Goal: Communication & Community: Ask a question

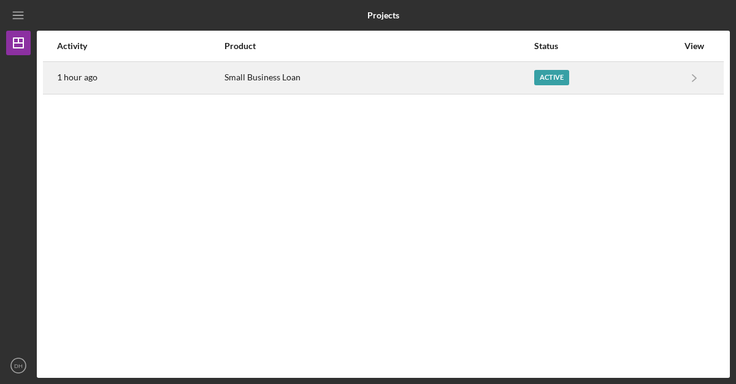
click at [491, 87] on div "Small Business Loan" at bounding box center [379, 78] width 309 height 31
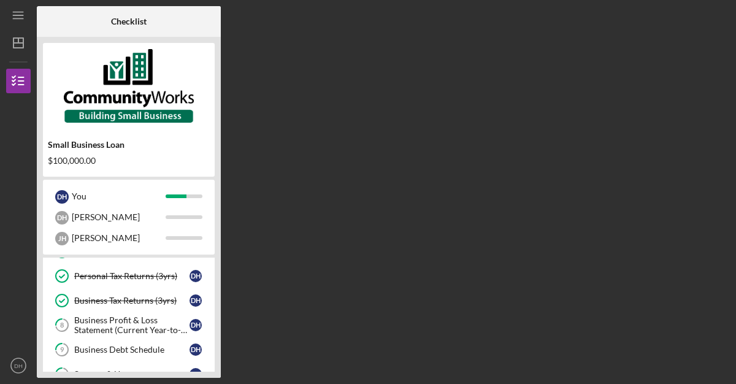
scroll to position [147, 0]
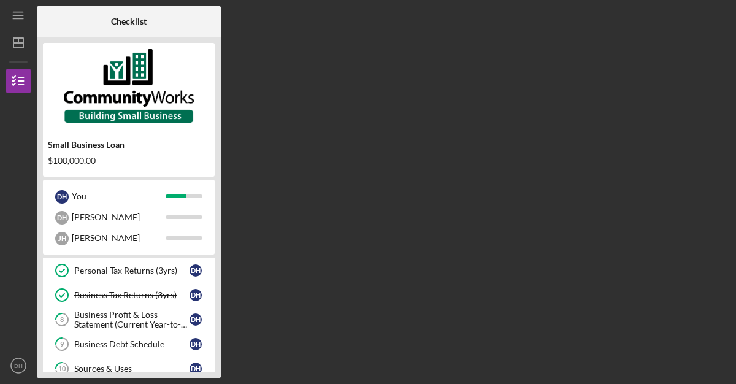
click at [114, 320] on div "Business Profit & Loss Statement (Current Year-to-Date)" at bounding box center [131, 320] width 115 height 20
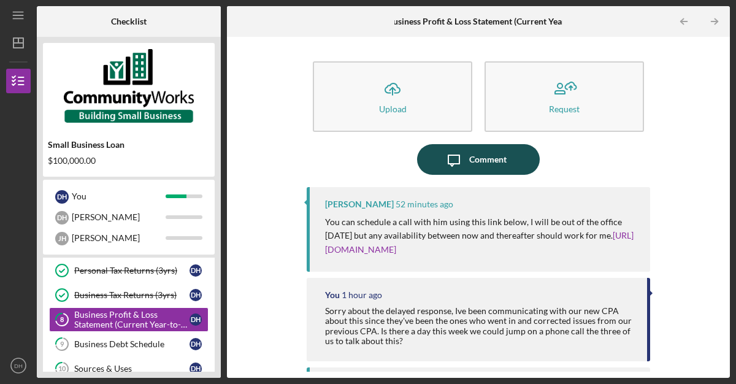
click at [457, 165] on icon "Icon/Message" at bounding box center [454, 159] width 31 height 31
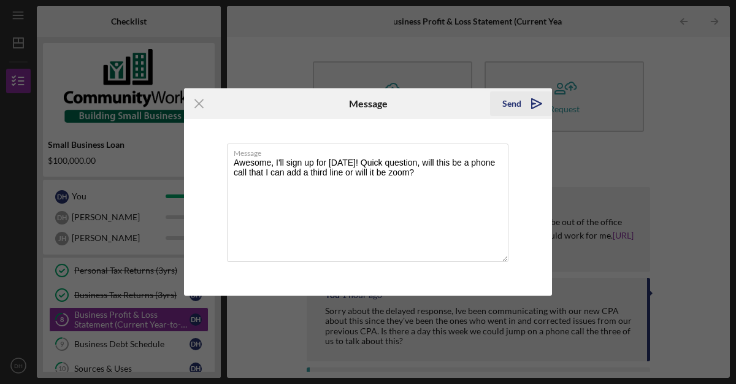
type textarea "Awesome, I'll sign up for [DATE]! Quick question, will this be a phone call tha…"
click at [526, 101] on icon "Icon/icon-invite-send" at bounding box center [537, 103] width 31 height 31
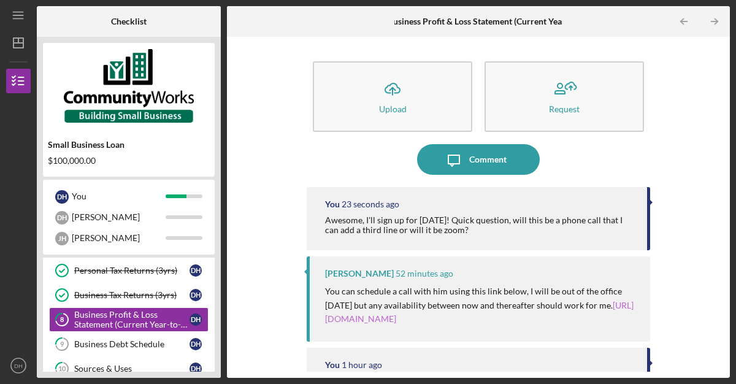
click at [467, 320] on link "[URL][DOMAIN_NAME]" at bounding box center [479, 312] width 309 height 24
